Goal: Information Seeking & Learning: Find contact information

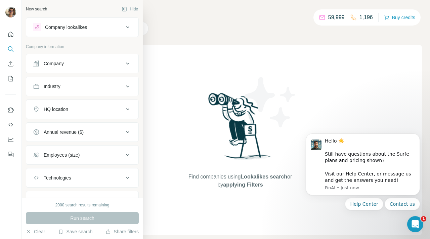
click at [90, 29] on div "Company lookalikes" at bounding box center [78, 27] width 91 height 8
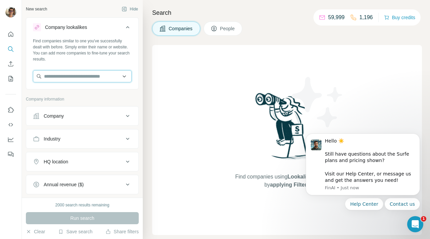
click at [69, 78] on input "text" at bounding box center [82, 76] width 99 height 12
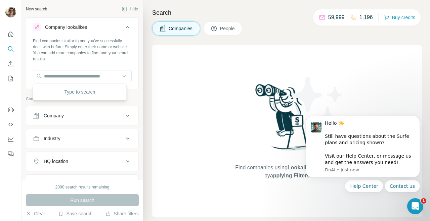
click at [80, 64] on div "Find companies similar to one you've successfully dealt with before. Simply ent…" at bounding box center [82, 63] width 112 height 50
click at [71, 77] on input "text" at bounding box center [82, 76] width 99 height 12
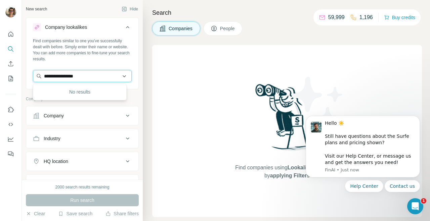
click at [101, 75] on input "**********" at bounding box center [82, 76] width 99 height 12
type input "*"
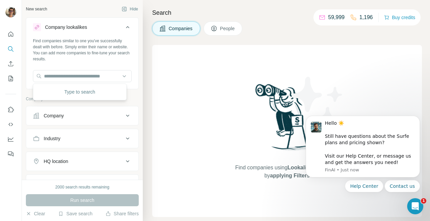
click at [97, 62] on div "Find companies similar to one you've successfully dealt with before. Simply ent…" at bounding box center [82, 63] width 112 height 50
click at [68, 78] on input "text" at bounding box center [82, 76] width 99 height 12
click at [82, 77] on input "text" at bounding box center [82, 76] width 99 height 12
paste input "**********"
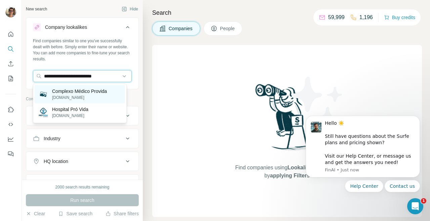
type input "**********"
click at [98, 93] on p "Complexo Médico Provida" at bounding box center [79, 91] width 55 height 7
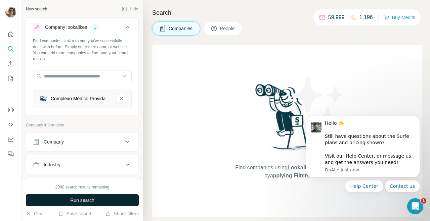
click at [102, 203] on button "Run search" at bounding box center [82, 200] width 113 height 12
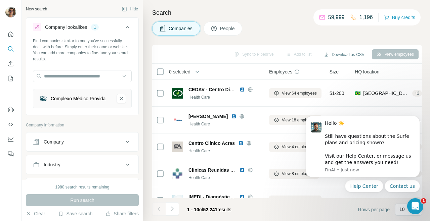
click at [285, 32] on div "Companies People" at bounding box center [287, 28] width 270 height 14
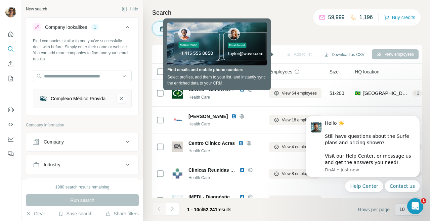
click at [216, 9] on h4 "Search" at bounding box center [287, 12] width 270 height 9
click at [418, 118] on icon "Dismiss notification" at bounding box center [418, 118] width 4 height 4
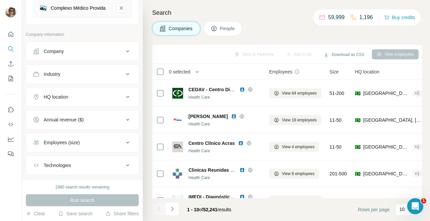
click at [88, 146] on div "Employees (size)" at bounding box center [78, 142] width 91 height 7
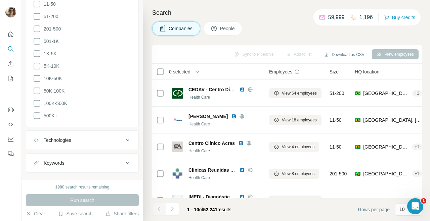
scroll to position [209, 0]
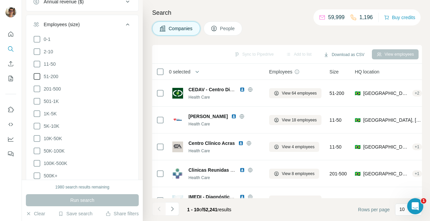
click at [37, 81] on icon at bounding box center [37, 77] width 8 height 8
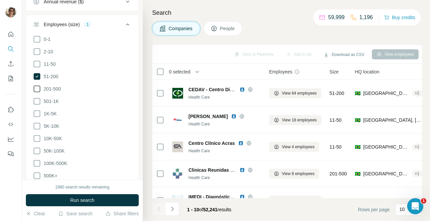
click at [37, 93] on icon at bounding box center [37, 89] width 8 height 8
click at [38, 104] on icon at bounding box center [37, 101] width 8 height 8
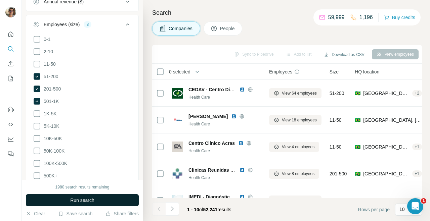
click at [106, 202] on button "Run search" at bounding box center [82, 200] width 113 height 12
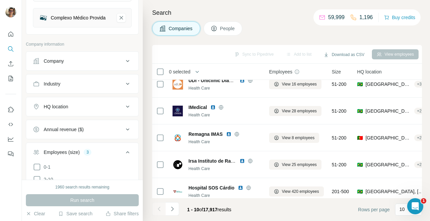
scroll to position [81, 0]
click at [75, 107] on div "HQ location" at bounding box center [78, 106] width 91 height 7
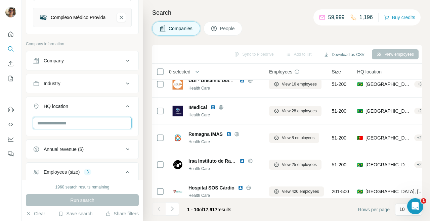
click at [70, 125] on input "text" at bounding box center [82, 123] width 99 height 12
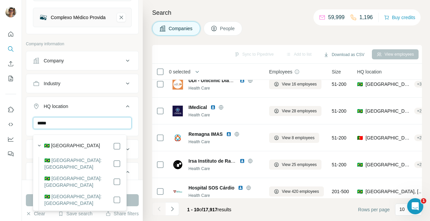
type input "*****"
click at [57, 145] on label "🇧🇷 [GEOGRAPHIC_DATA]" at bounding box center [72, 146] width 56 height 8
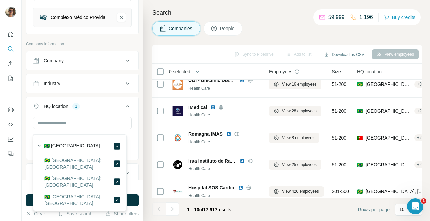
scroll to position [255, 0]
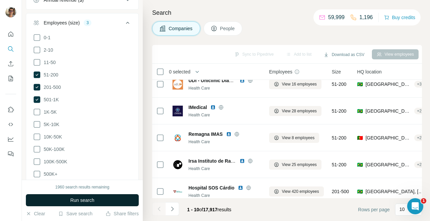
click at [111, 200] on button "Run search" at bounding box center [82, 200] width 113 height 12
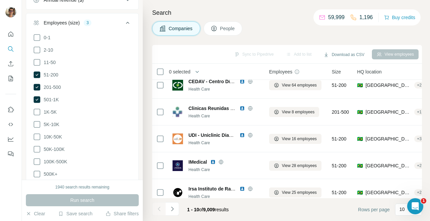
scroll to position [0, 0]
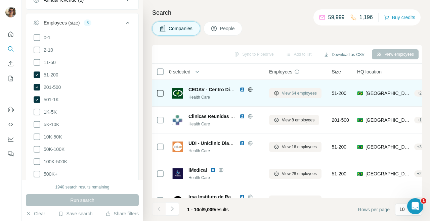
click at [299, 95] on span "View 64 employees" at bounding box center [299, 93] width 35 height 6
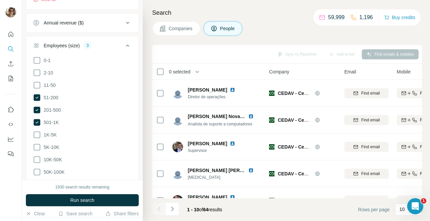
scroll to position [348, 0]
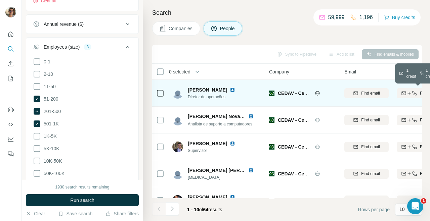
click at [414, 93] on icon "button" at bounding box center [414, 93] width 4 height 4
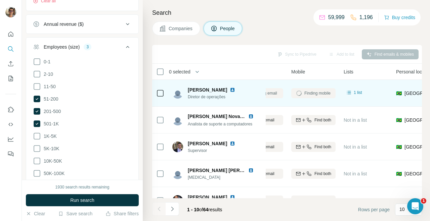
scroll to position [0, 0]
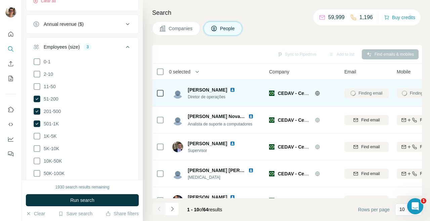
click at [155, 93] on td at bounding box center [160, 93] width 16 height 27
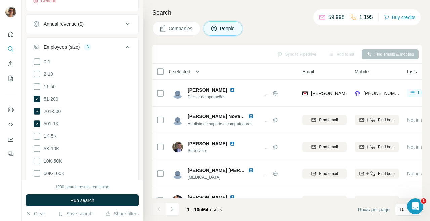
scroll to position [0, 50]
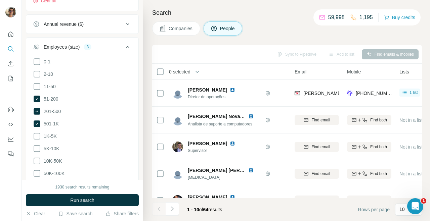
drag, startPoint x: 297, startPoint y: 220, endPoint x: 316, endPoint y: 220, distance: 18.8
click at [316, 220] on footer "1 - 10 of 64 results Rows per page 10" at bounding box center [287, 209] width 270 height 23
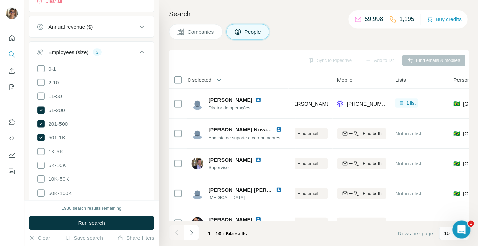
scroll to position [0, 90]
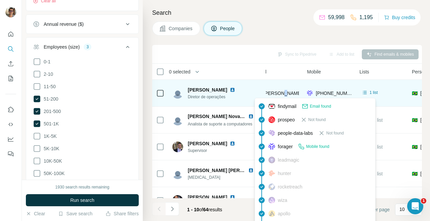
copy span "@"
drag, startPoint x: 268, startPoint y: 94, endPoint x: 294, endPoint y: 95, distance: 25.5
click at [294, 95] on span "[PERSON_NAME][EMAIL_ADDRESS][DOMAIN_NAME]" at bounding box center [322, 93] width 118 height 5
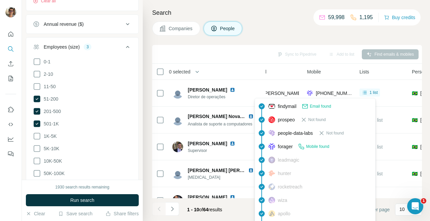
click at [295, 75] on div "Email" at bounding box center [277, 72] width 44 height 8
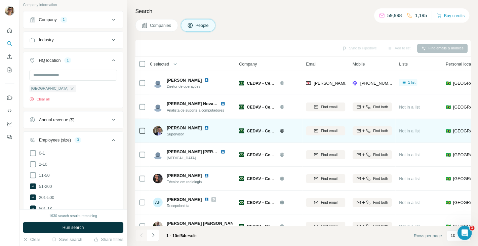
scroll to position [237, 0]
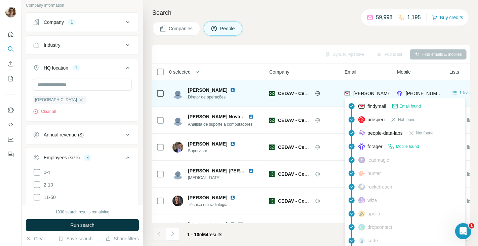
click at [382, 94] on span "[PERSON_NAME][EMAIL_ADDRESS][DOMAIN_NAME]" at bounding box center [412, 93] width 118 height 5
click at [379, 93] on span "[PERSON_NAME][EMAIL_ADDRESS][DOMAIN_NAME]" at bounding box center [412, 93] width 118 height 5
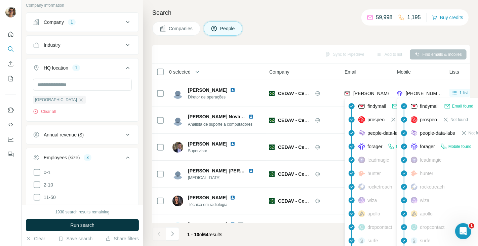
click at [412, 93] on span "[PHONE_NUMBER]" at bounding box center [426, 93] width 42 height 5
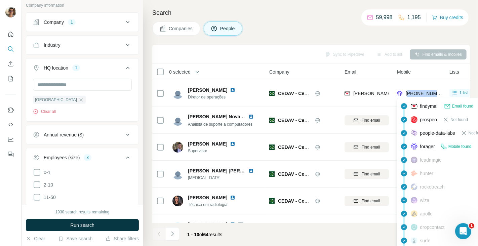
click at [412, 93] on span "[PHONE_NUMBER]" at bounding box center [426, 93] width 42 height 5
copy span "5511970219598"
